Goal: Go to known website: Go to known website

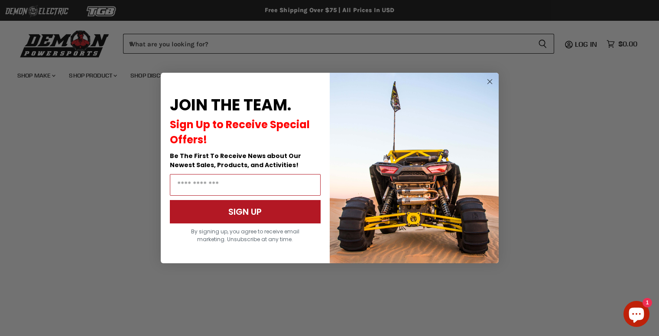
scroll to position [183, 0]
